Goal: Task Accomplishment & Management: Manage account settings

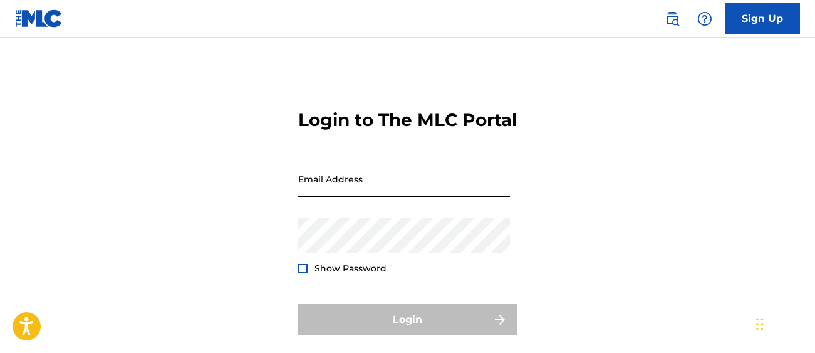
click at [465, 185] on input "Email Address" at bounding box center [404, 179] width 212 height 36
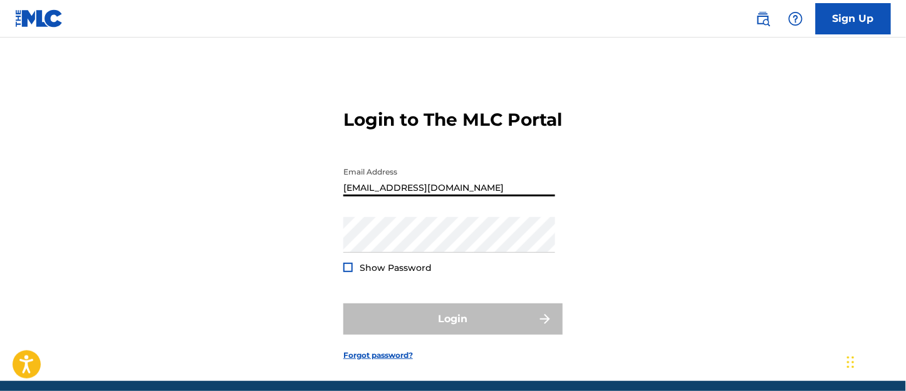
type input "[EMAIL_ADDRESS][DOMAIN_NAME]"
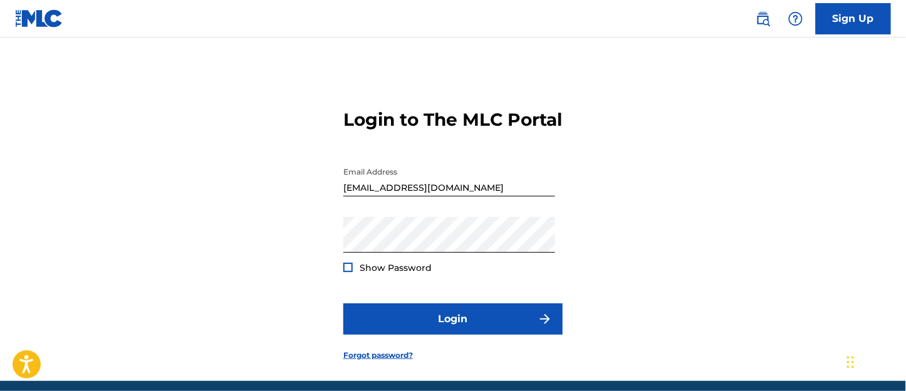
click at [350, 271] on div at bounding box center [347, 267] width 9 height 9
click at [345, 270] on img at bounding box center [348, 267] width 7 height 7
click at [347, 269] on div at bounding box center [347, 267] width 9 height 9
click at [351, 263] on div at bounding box center [347, 267] width 9 height 9
click at [349, 270] on div at bounding box center [347, 267] width 9 height 9
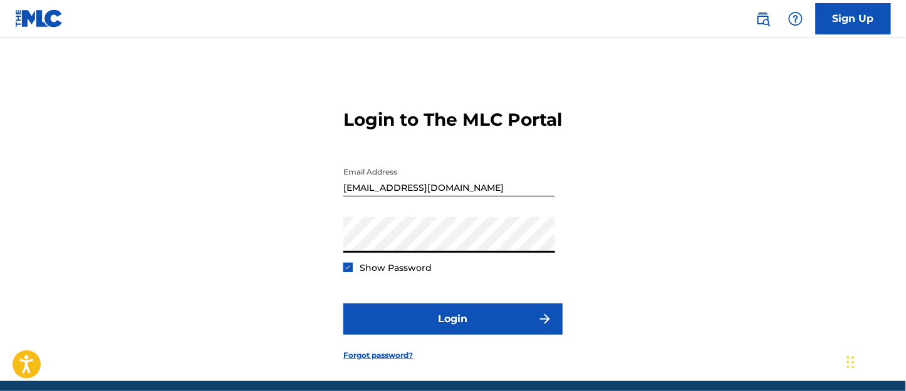
click at [343, 304] on button "Login" at bounding box center [452, 319] width 219 height 31
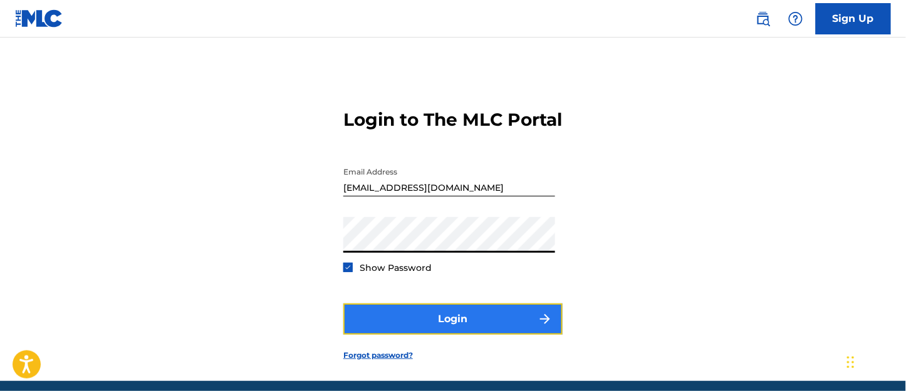
click at [412, 307] on button "Login" at bounding box center [452, 319] width 219 height 31
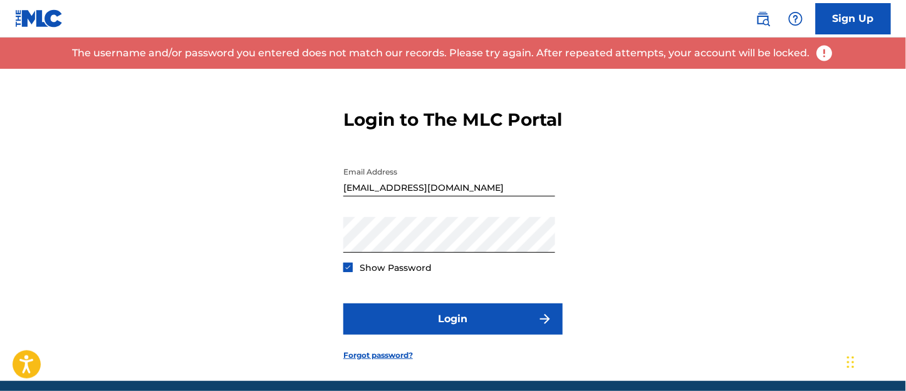
click at [351, 267] on img at bounding box center [348, 267] width 7 height 7
click at [342, 243] on div "Login to The MLC Portal Email Address [EMAIL_ADDRESS][DOMAIN_NAME] Password Sho…" at bounding box center [452, 225] width 877 height 313
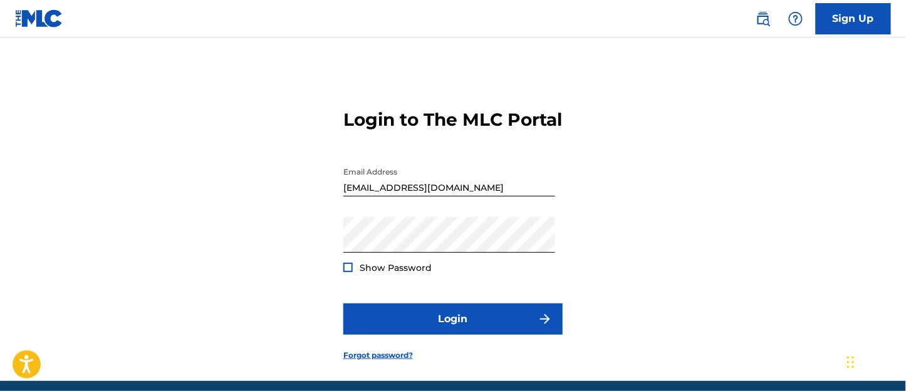
click at [341, 243] on div "Login to The MLC Portal Email Address [EMAIL_ADDRESS][DOMAIN_NAME] Password Sho…" at bounding box center [452, 225] width 877 height 313
click at [342, 243] on div "Login to The MLC Portal Email Address [EMAIL_ADDRESS][DOMAIN_NAME] Password Sho…" at bounding box center [452, 225] width 877 height 313
click at [342, 246] on div "Login to The MLC Portal Email Address [EMAIL_ADDRESS][DOMAIN_NAME] Password Sho…" at bounding box center [452, 225] width 877 height 313
click at [341, 245] on div "Login to The MLC Portal Email Address [EMAIL_ADDRESS][DOMAIN_NAME] Password Sho…" at bounding box center [452, 225] width 877 height 313
click at [304, 239] on div "Login to The MLC Portal Email Address [EMAIL_ADDRESS][DOMAIN_NAME] Password Sho…" at bounding box center [452, 225] width 877 height 313
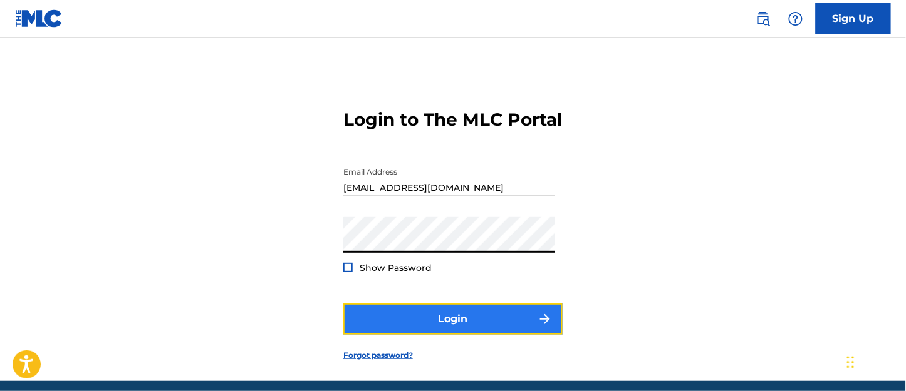
click at [441, 322] on button "Login" at bounding box center [452, 319] width 219 height 31
click at [380, 329] on button "Login" at bounding box center [452, 319] width 219 height 31
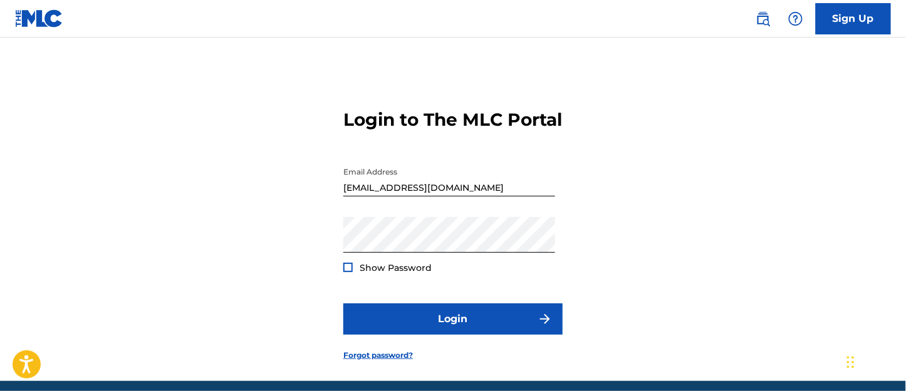
click at [347, 267] on div at bounding box center [347, 267] width 9 height 9
click at [348, 267] on img at bounding box center [348, 267] width 7 height 7
click at [509, 190] on input "[EMAIL_ADDRESS][DOMAIN_NAME]" at bounding box center [449, 179] width 212 height 36
click at [511, 186] on input "[EMAIL_ADDRESS][DOMAIN_NAME]" at bounding box center [449, 179] width 212 height 36
